Goal: Task Accomplishment & Management: Manage account settings

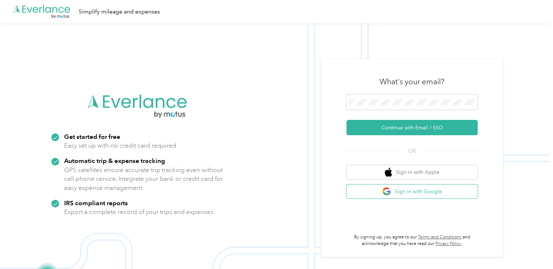
drag, startPoint x: 423, startPoint y: 188, endPoint x: 396, endPoint y: 187, distance: 27.0
click at [396, 187] on button "Sign in with Google" at bounding box center [412, 191] width 131 height 14
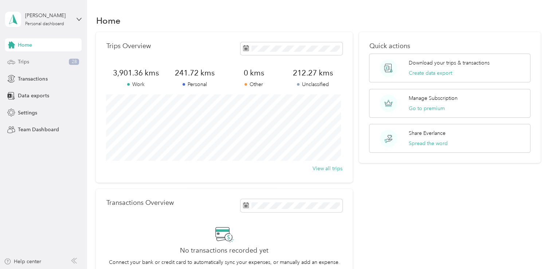
click at [46, 66] on div "Trips 28" at bounding box center [43, 61] width 77 height 13
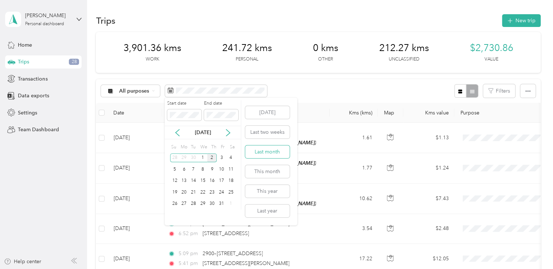
click at [278, 153] on button "Last month" at bounding box center [267, 151] width 44 height 13
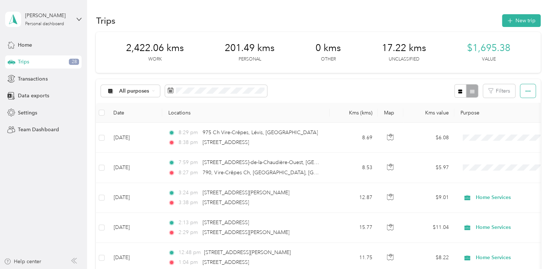
click at [522, 90] on button "button" at bounding box center [527, 90] width 15 height 13
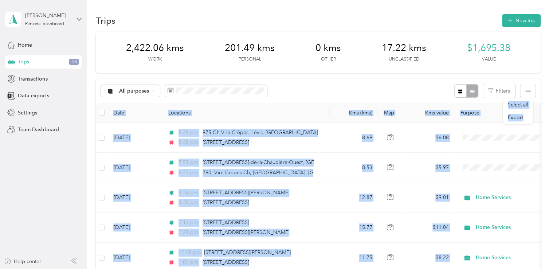
drag, startPoint x: 524, startPoint y: 117, endPoint x: 515, endPoint y: 91, distance: 27.4
click at [515, 91] on body "[PERSON_NAME] Personal dashboard Home Trips 28 Transactions Data exports Settin…" at bounding box center [275, 134] width 550 height 269
click at [297, 104] on th "Locations" at bounding box center [246, 113] width 168 height 20
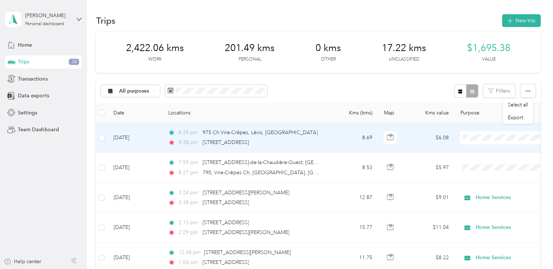
click at [484, 168] on ol "Work Personal Home Services Other Charity Medical Moving Commute" at bounding box center [506, 195] width 90 height 102
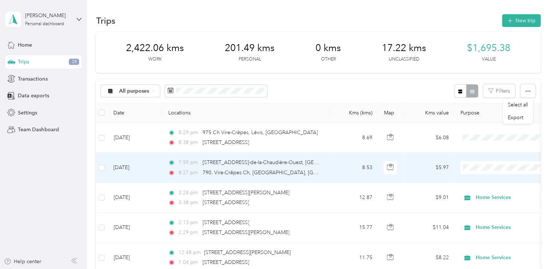
click at [491, 79] on li "Personal" at bounding box center [506, 73] width 90 height 13
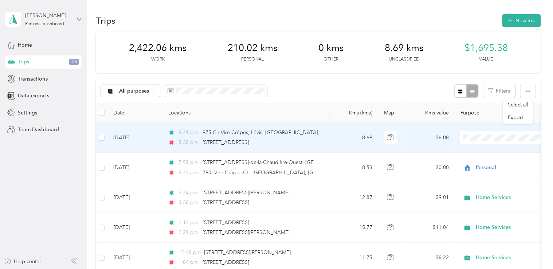
click at [480, 162] on span "Personal" at bounding box center [512, 164] width 67 height 8
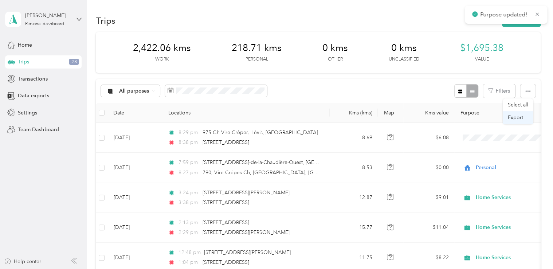
click at [517, 118] on span "Export" at bounding box center [515, 117] width 15 height 6
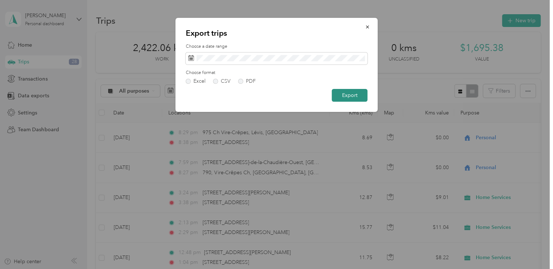
click at [344, 97] on button "Export" at bounding box center [350, 95] width 36 height 13
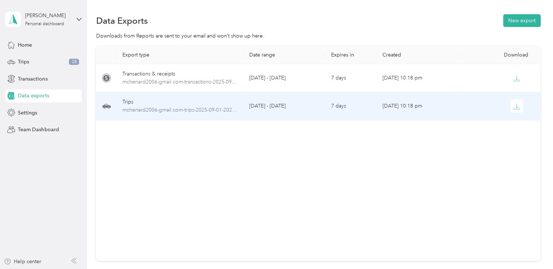
click at [205, 100] on div "Trips" at bounding box center [180, 102] width 116 height 8
click at [518, 103] on icon "button" at bounding box center [517, 106] width 7 height 7
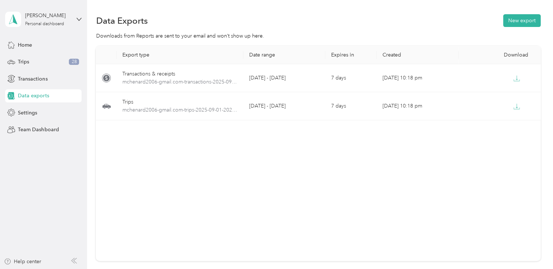
click at [33, 95] on span "Data exports" at bounding box center [33, 96] width 31 height 8
click at [507, 21] on button "New export" at bounding box center [522, 20] width 38 height 13
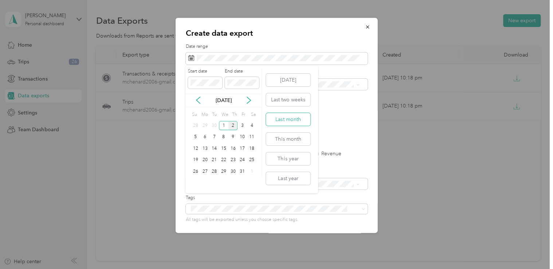
click at [294, 117] on button "Last month" at bounding box center [288, 119] width 44 height 13
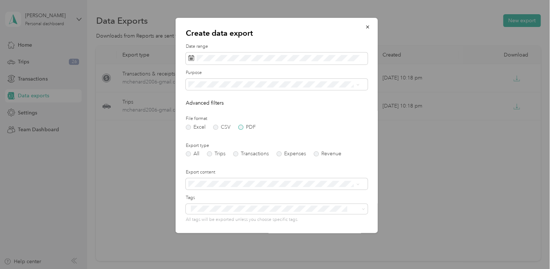
click at [244, 126] on label "PDF" at bounding box center [246, 127] width 17 height 5
click at [211, 157] on form "Date range Purpose Advanced filters File format Excel CSV PDF Export type All T…" at bounding box center [277, 164] width 182 height 242
click at [211, 152] on label "Trips" at bounding box center [216, 153] width 19 height 5
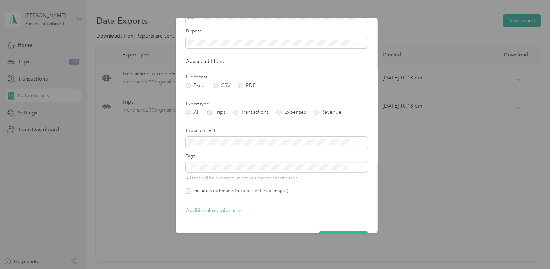
scroll to position [51, 0]
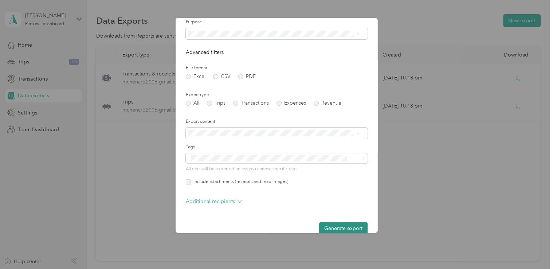
click at [339, 227] on button "Generate export" at bounding box center [343, 228] width 48 height 13
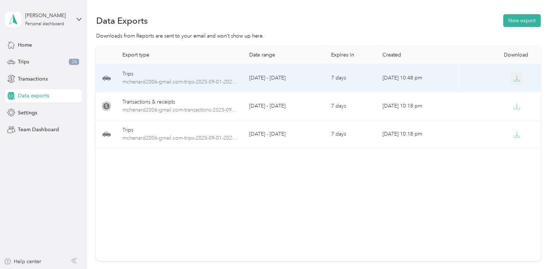
click at [514, 77] on icon "button" at bounding box center [517, 78] width 7 height 7
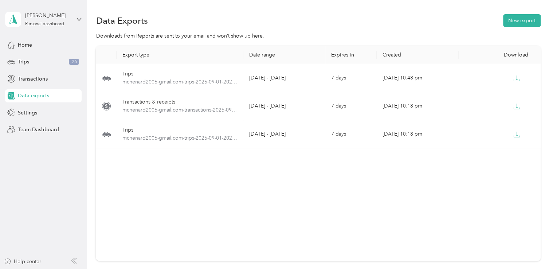
click at [360, 172] on div "Export type Date range Expires in Created Download Trips mchenard2006-gmail.com…" at bounding box center [318, 153] width 445 height 215
click at [513, 14] on button "New export" at bounding box center [522, 20] width 38 height 13
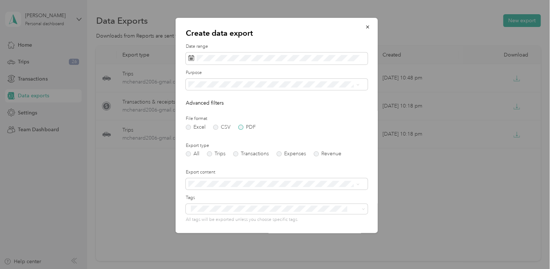
click at [239, 126] on label "PDF" at bounding box center [246, 127] width 17 height 5
click at [208, 154] on label "Trips" at bounding box center [216, 153] width 19 height 5
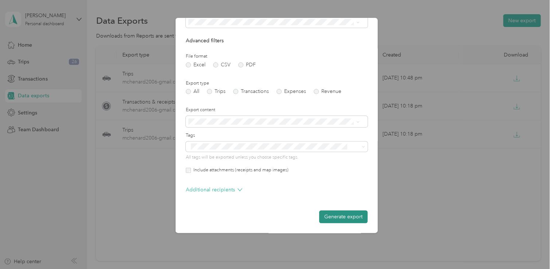
click at [329, 217] on button "Generate export" at bounding box center [343, 216] width 48 height 13
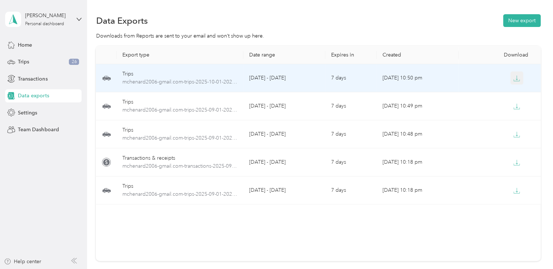
click at [516, 80] on icon "button" at bounding box center [517, 78] width 7 height 7
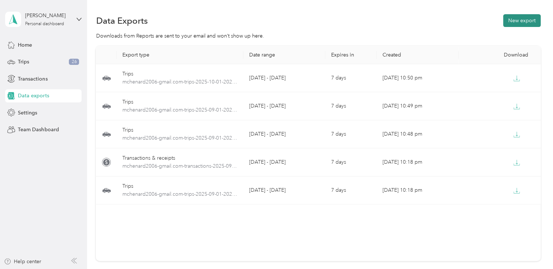
click at [528, 19] on button "New export" at bounding box center [522, 20] width 38 height 13
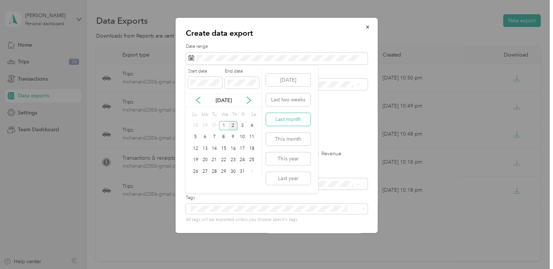
click at [297, 122] on button "Last month" at bounding box center [288, 119] width 44 height 13
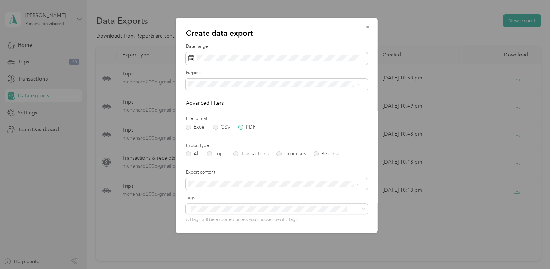
click at [242, 125] on label "PDF" at bounding box center [246, 127] width 17 height 5
click at [208, 152] on label "Trips" at bounding box center [216, 153] width 19 height 5
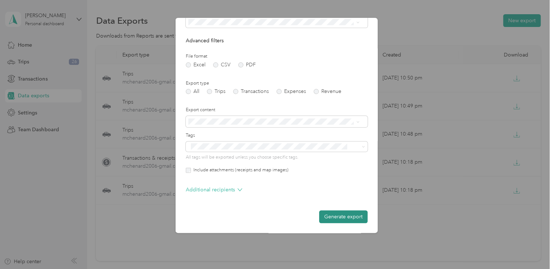
click at [332, 215] on button "Generate export" at bounding box center [343, 216] width 48 height 13
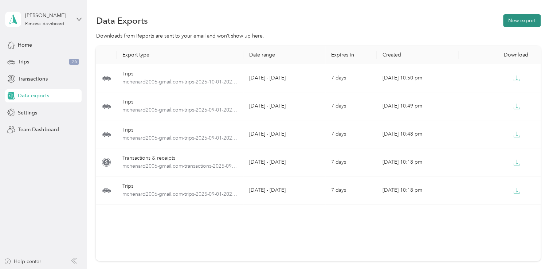
click at [524, 23] on button "New export" at bounding box center [522, 20] width 38 height 13
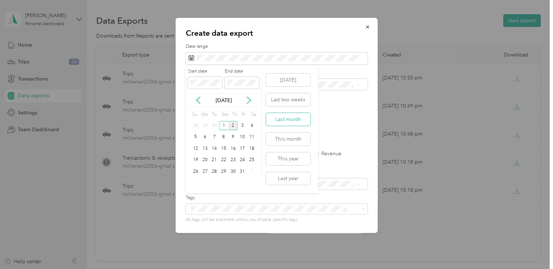
click at [292, 122] on button "Last month" at bounding box center [288, 119] width 44 height 13
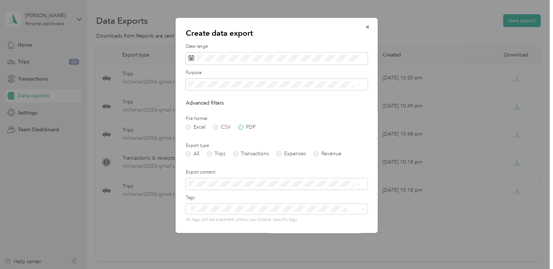
click at [239, 128] on label "PDF" at bounding box center [246, 127] width 17 height 5
click at [214, 153] on label "Trips" at bounding box center [216, 153] width 19 height 5
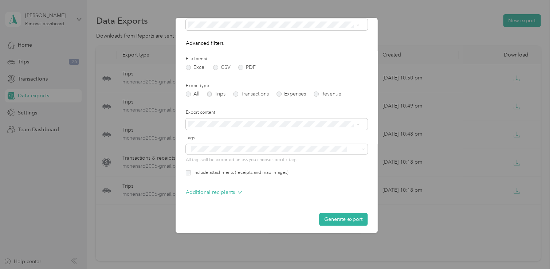
scroll to position [61, 0]
click at [319, 215] on button "Generate export" at bounding box center [343, 217] width 48 height 13
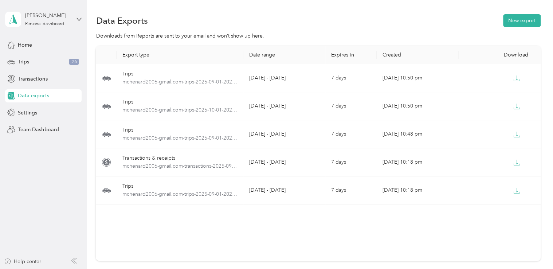
drag, startPoint x: 319, startPoint y: 215, endPoint x: 413, endPoint y: 243, distance: 98.5
click at [413, 243] on div "Export type Date range Expires in Created Download Trips mchenard2006-gmail.com…" at bounding box center [318, 153] width 445 height 215
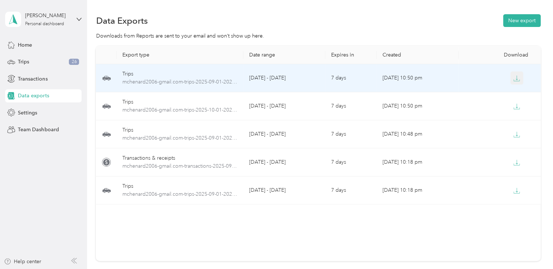
click at [518, 77] on icon "button" at bounding box center [517, 78] width 7 height 7
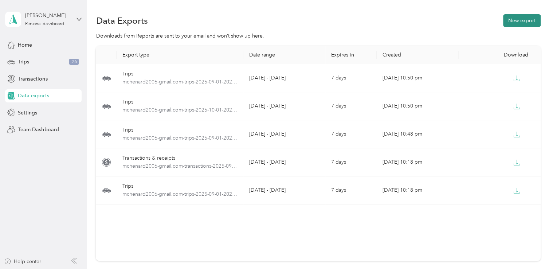
click at [506, 24] on button "New export" at bounding box center [522, 20] width 38 height 13
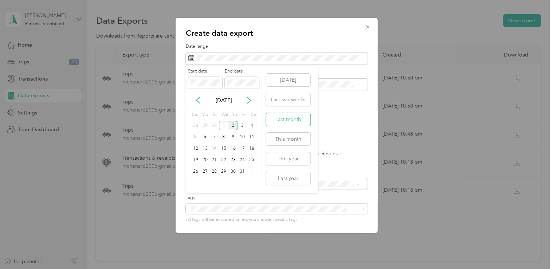
click at [299, 120] on button "Last month" at bounding box center [288, 119] width 44 height 13
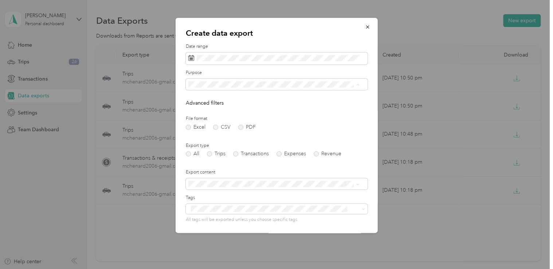
click at [222, 110] on li "Work" at bounding box center [274, 110] width 176 height 13
click at [241, 124] on div "File format Excel CSV PDF" at bounding box center [277, 123] width 182 height 14
click at [241, 126] on label "PDF" at bounding box center [246, 127] width 17 height 5
click at [212, 154] on label "Trips" at bounding box center [216, 153] width 19 height 5
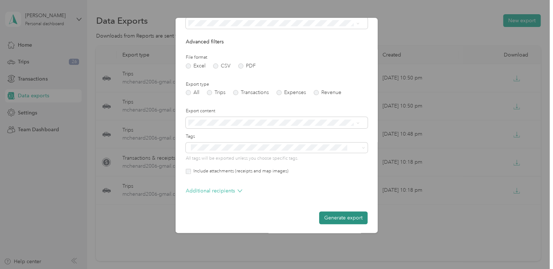
click at [323, 221] on button "Generate export" at bounding box center [343, 217] width 48 height 13
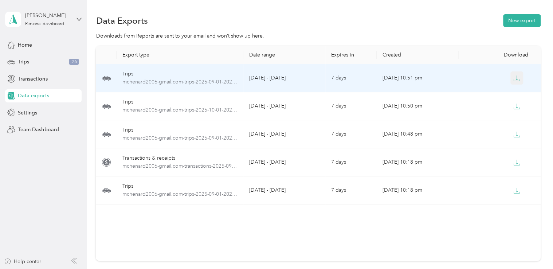
click at [514, 74] on button "button" at bounding box center [517, 77] width 13 height 13
